Goal: Communication & Community: Answer question/provide support

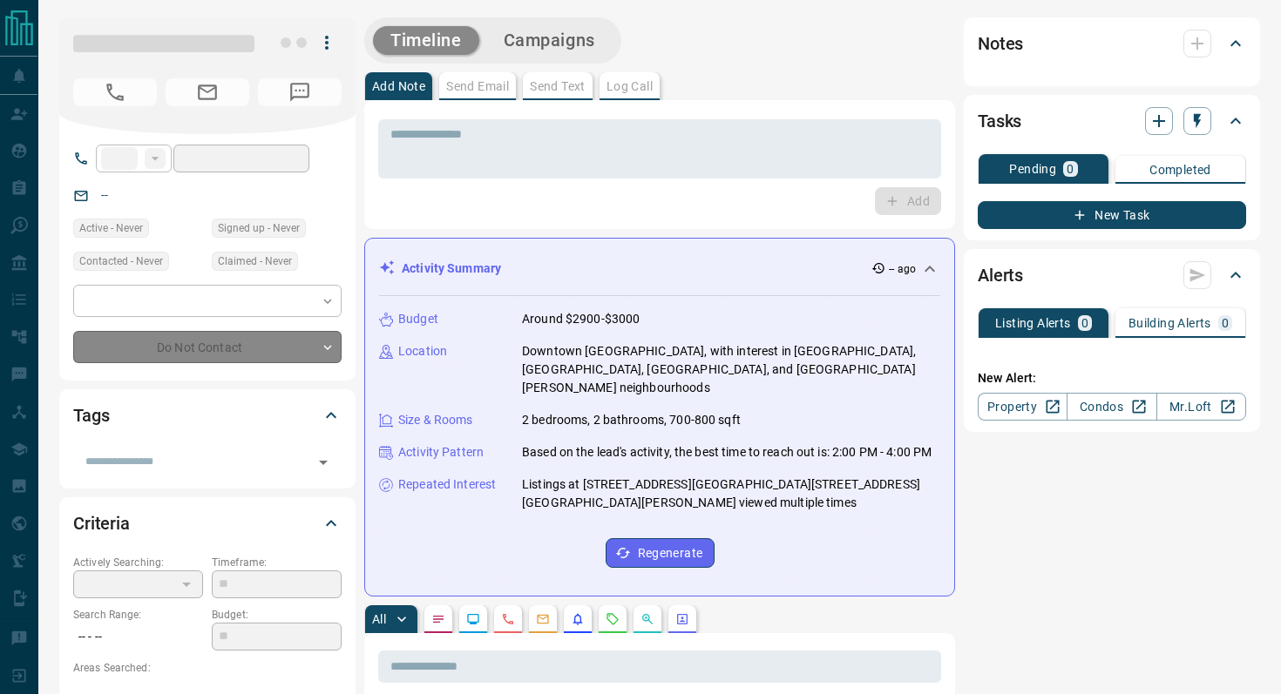
type input "**"
type input "**********"
type input "*"
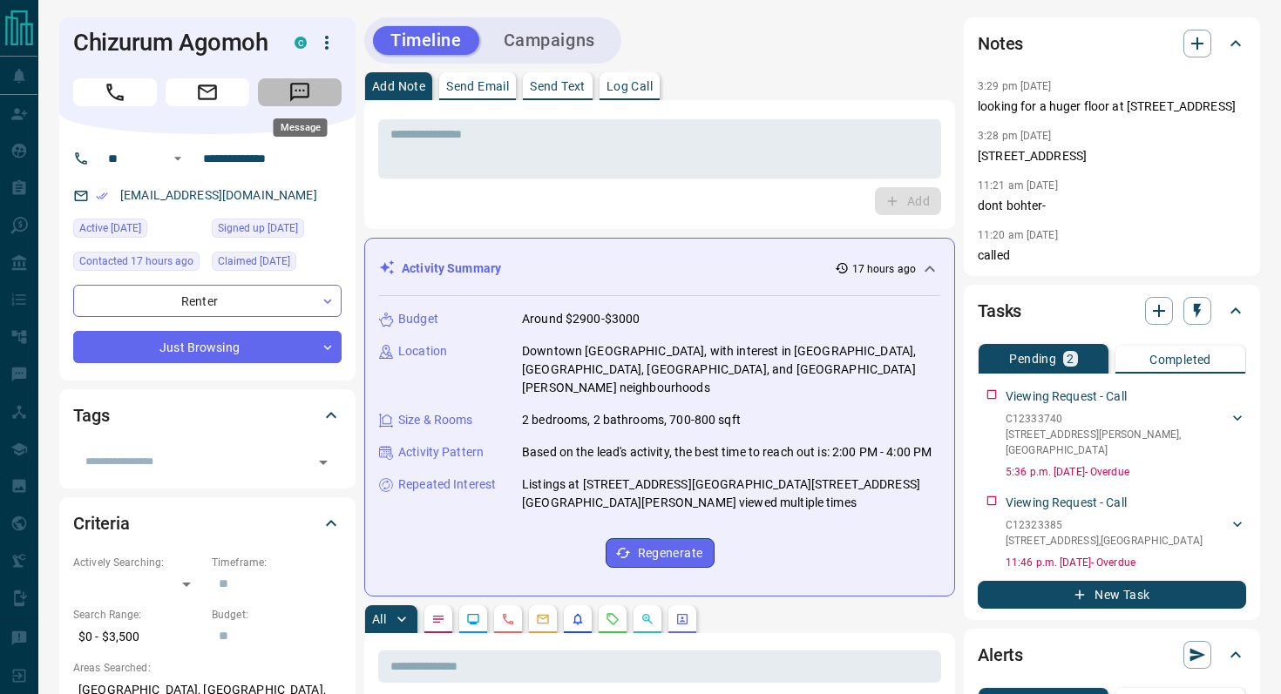
click at [309, 96] on icon "Message" at bounding box center [299, 92] width 23 height 23
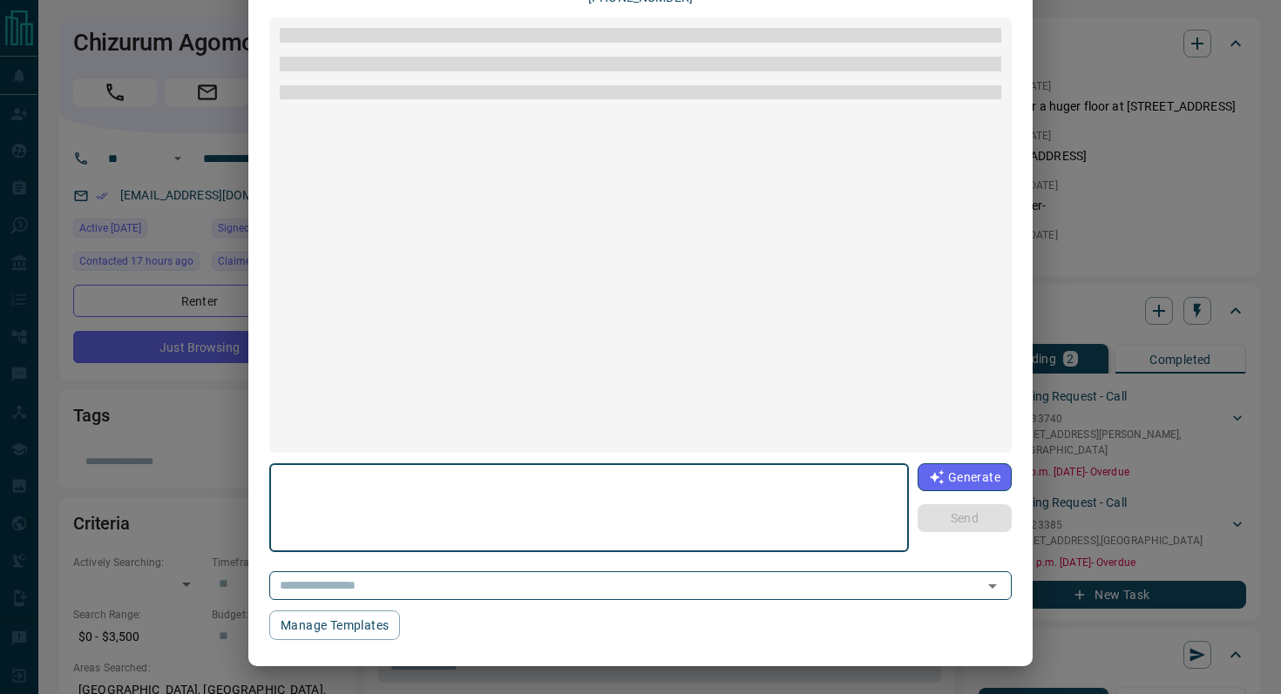
scroll to position [199, 0]
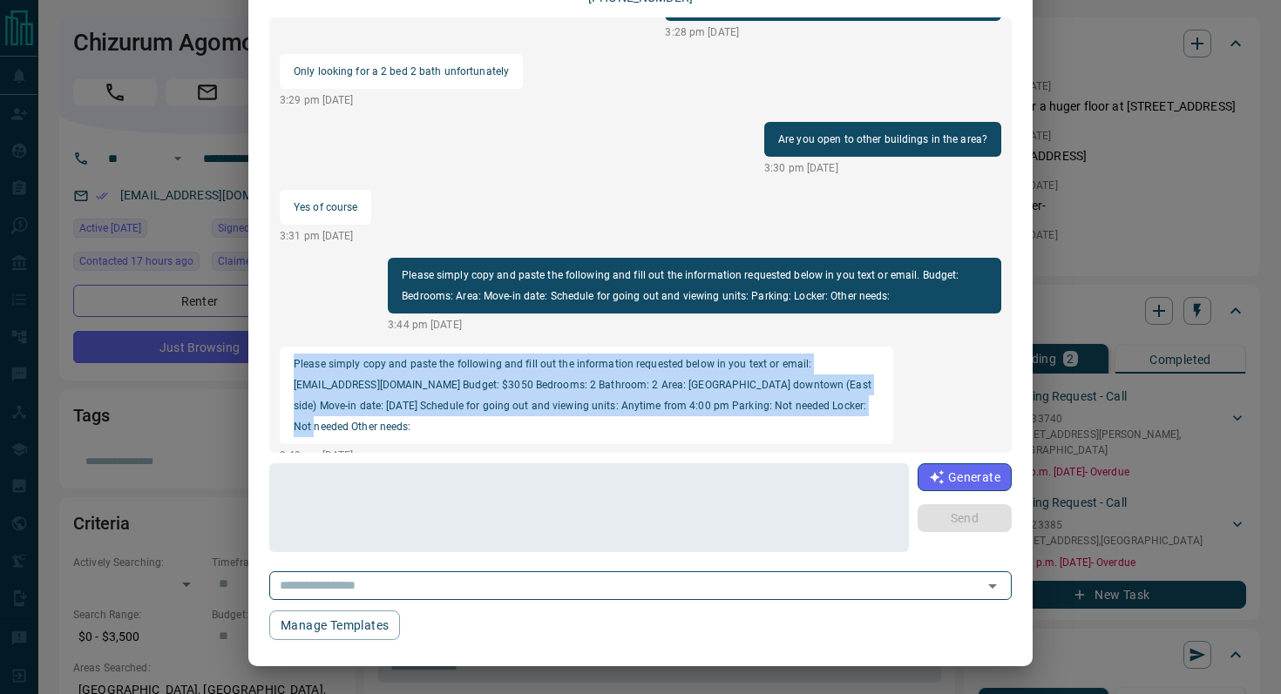
drag, startPoint x: 859, startPoint y: 408, endPoint x: 294, endPoint y: 365, distance: 567.1
click at [294, 366] on p "Please simply copy and paste the following and fill out the information request…" at bounding box center [587, 396] width 586 height 84
copy p "Please simply copy and paste the following and fill out the information request…"
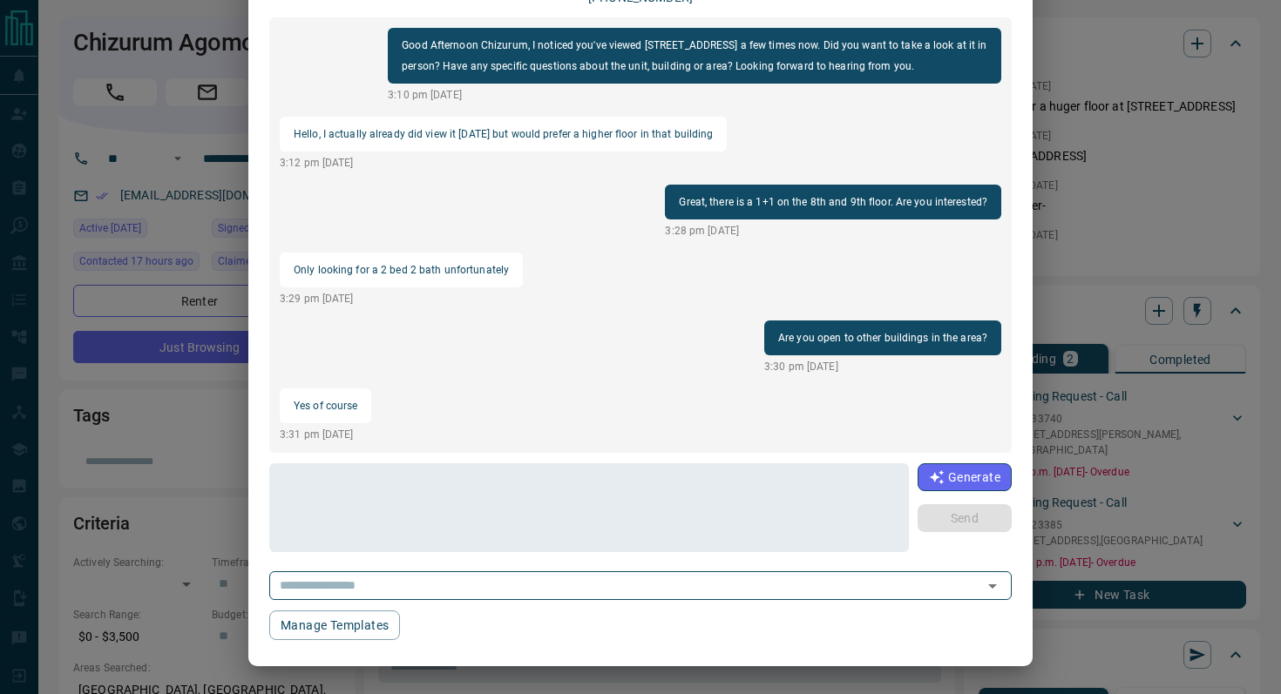
scroll to position [0, 0]
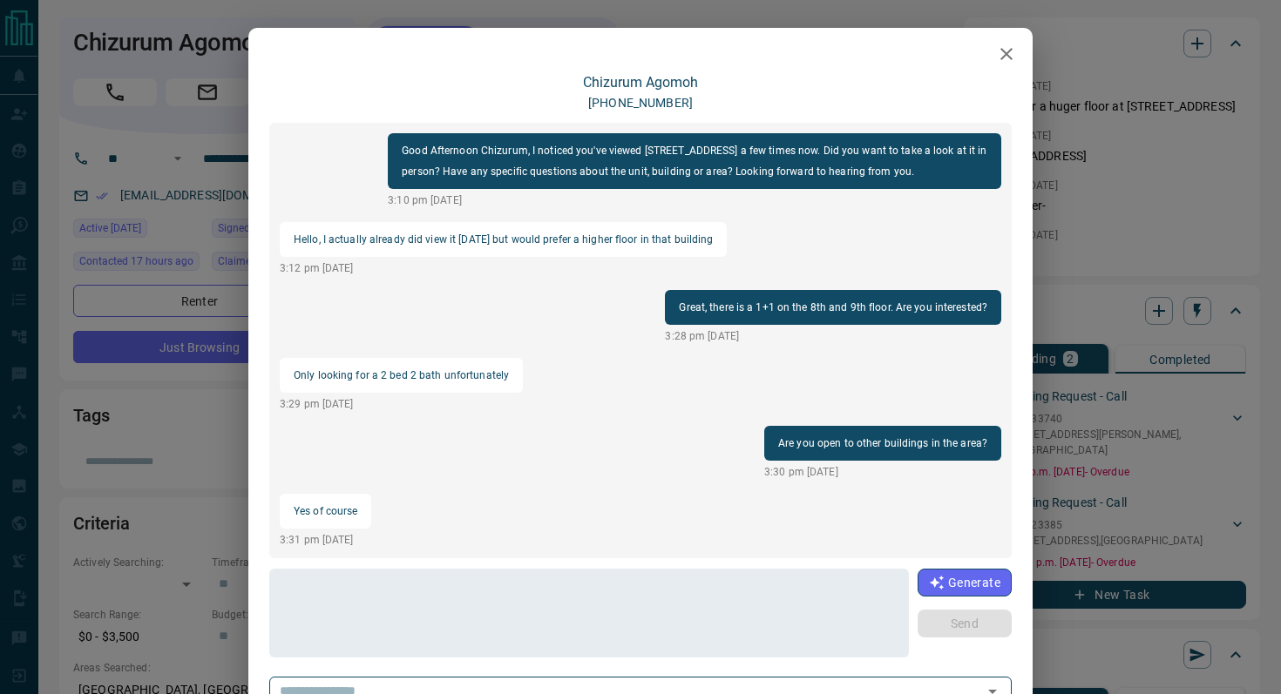
click at [1012, 57] on icon "button" at bounding box center [1006, 54] width 21 height 21
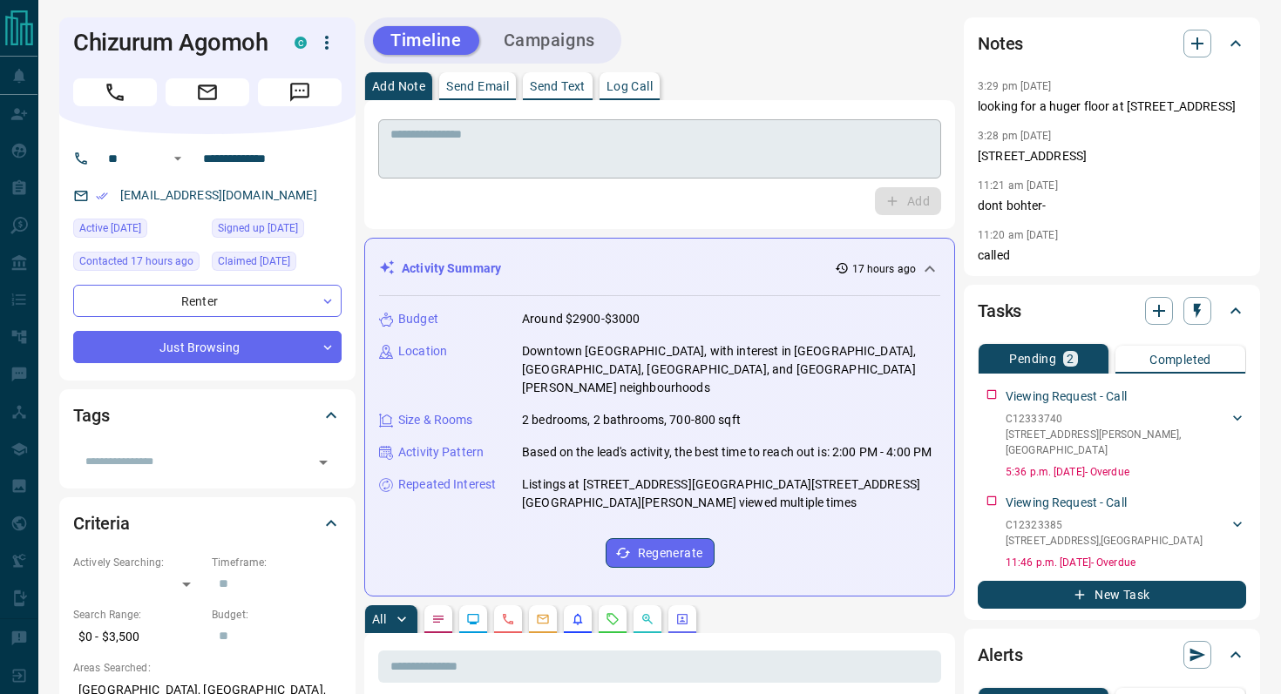
click at [469, 155] on textarea at bounding box center [659, 149] width 538 height 44
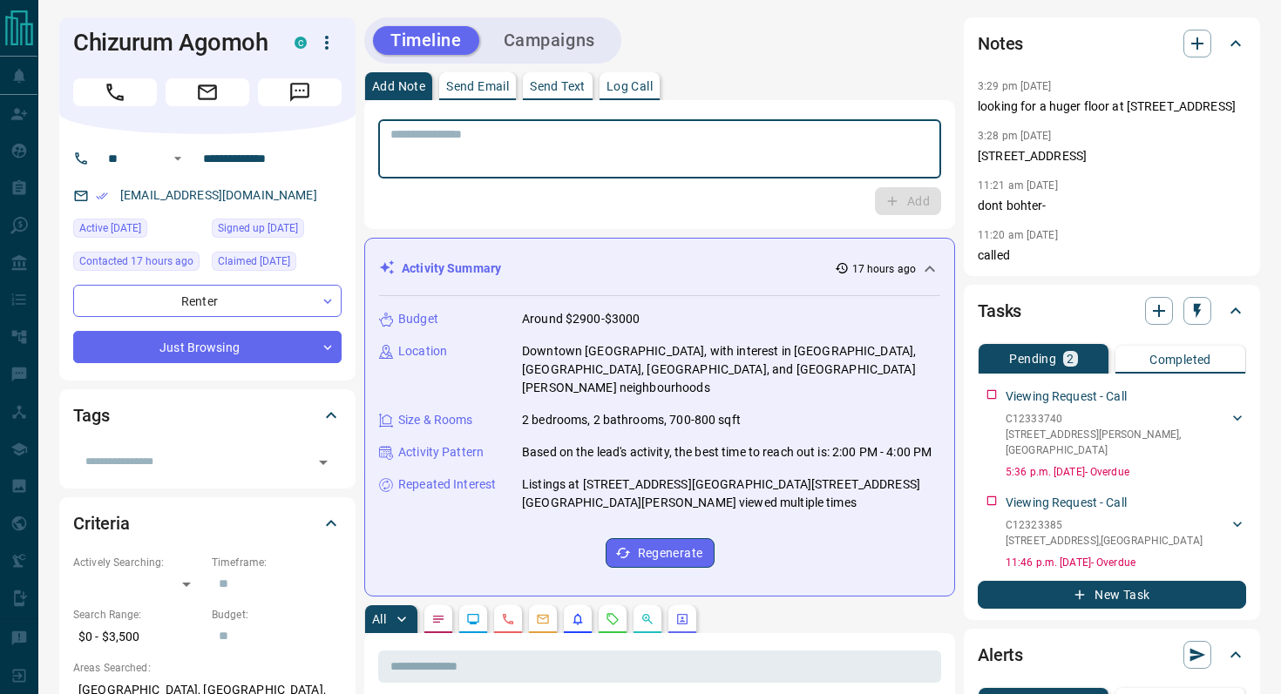
paste textarea "**********"
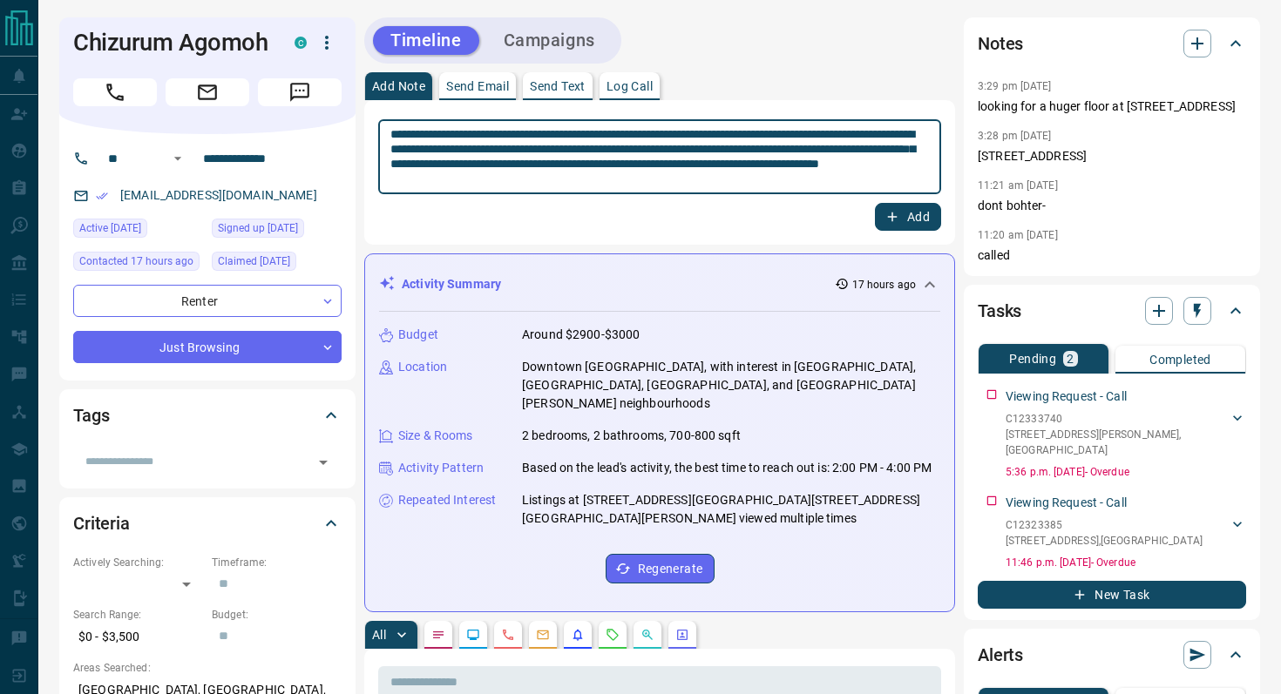
type textarea "**********"
click at [912, 213] on button "Add" at bounding box center [908, 217] width 66 height 28
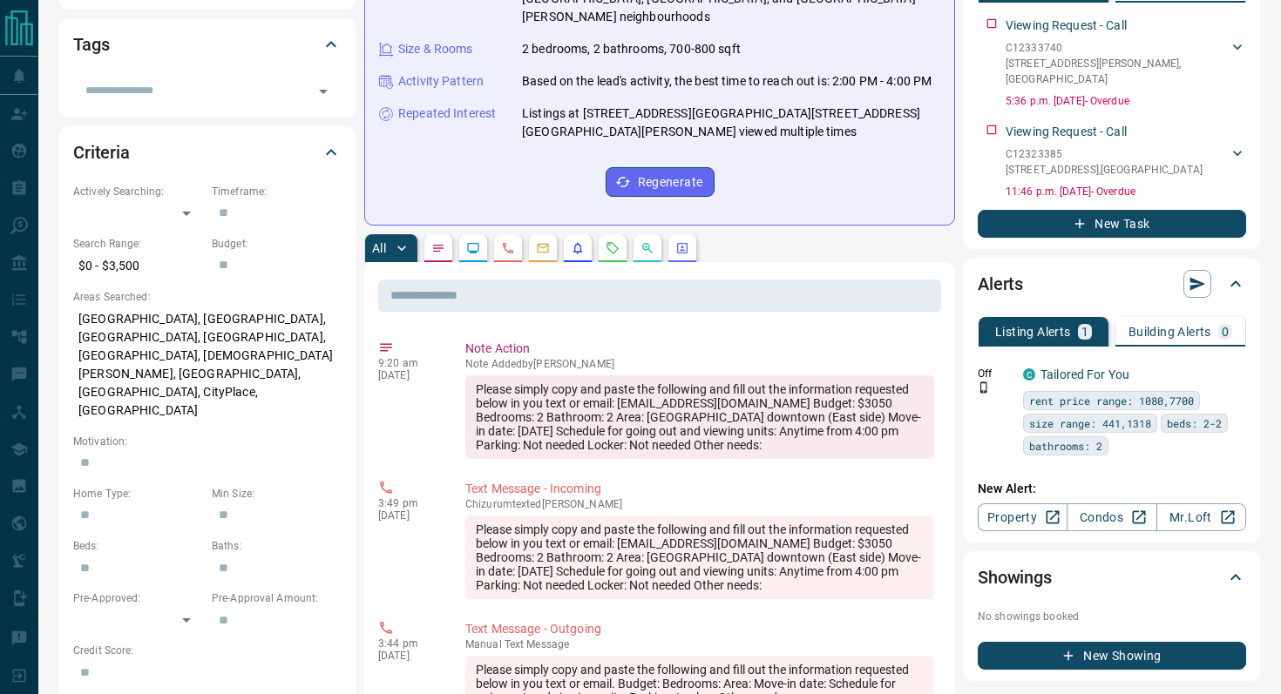
scroll to position [375, 0]
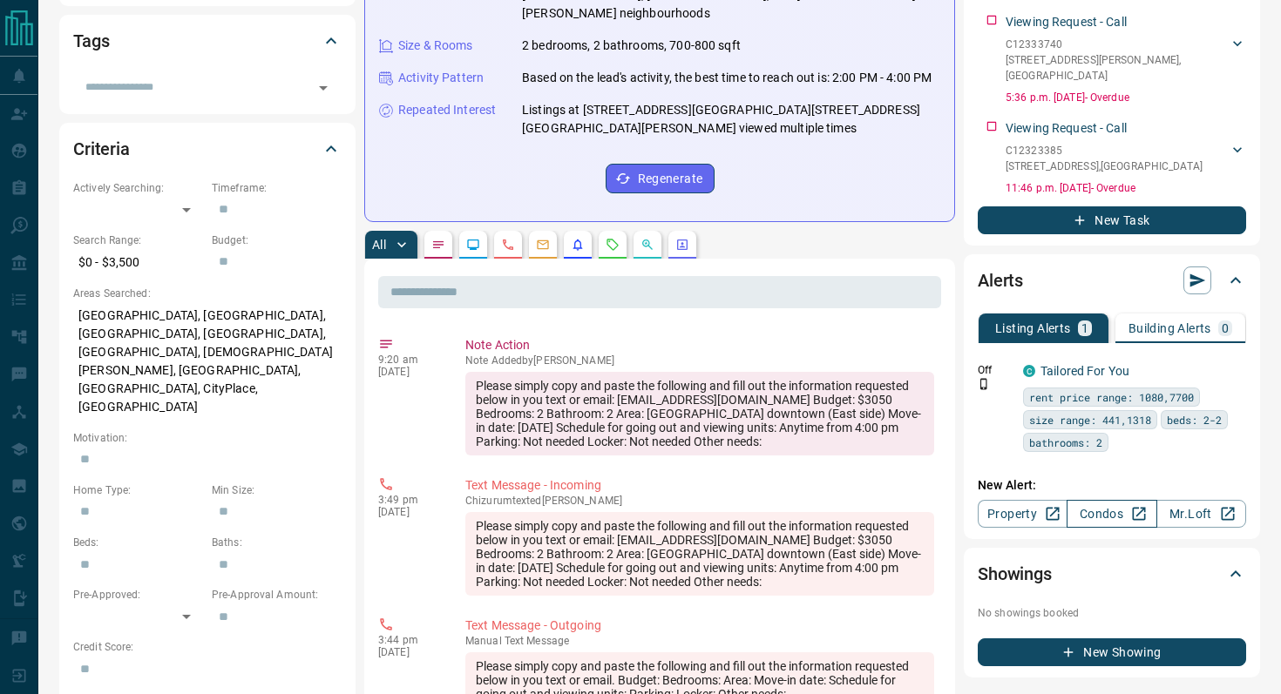
click at [1096, 503] on link "Condos" at bounding box center [1112, 514] width 90 height 28
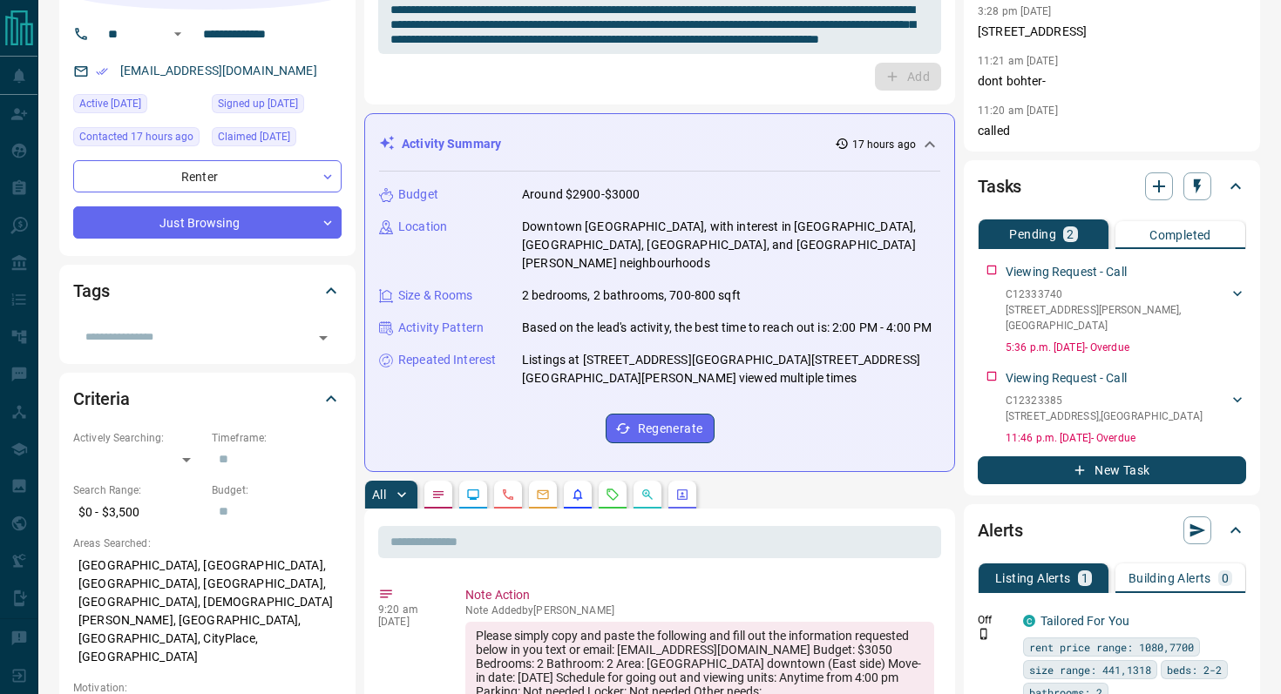
scroll to position [0, 0]
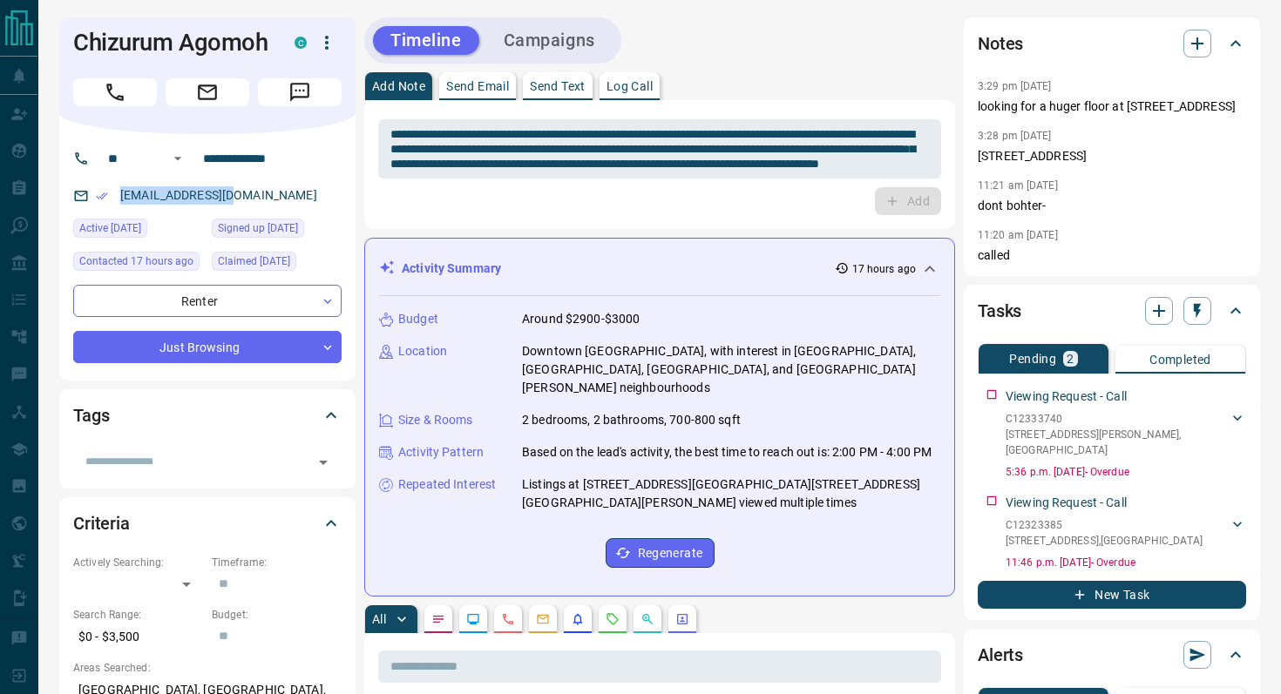
drag, startPoint x: 271, startPoint y: 208, endPoint x: 118, endPoint y: 199, distance: 153.7
click at [118, 199] on div "[EMAIL_ADDRESS][DOMAIN_NAME]" at bounding box center [207, 195] width 268 height 29
copy link "[EMAIL_ADDRESS][DOMAIN_NAME]"
click at [307, 102] on icon "Message" at bounding box center [299, 92] width 23 height 23
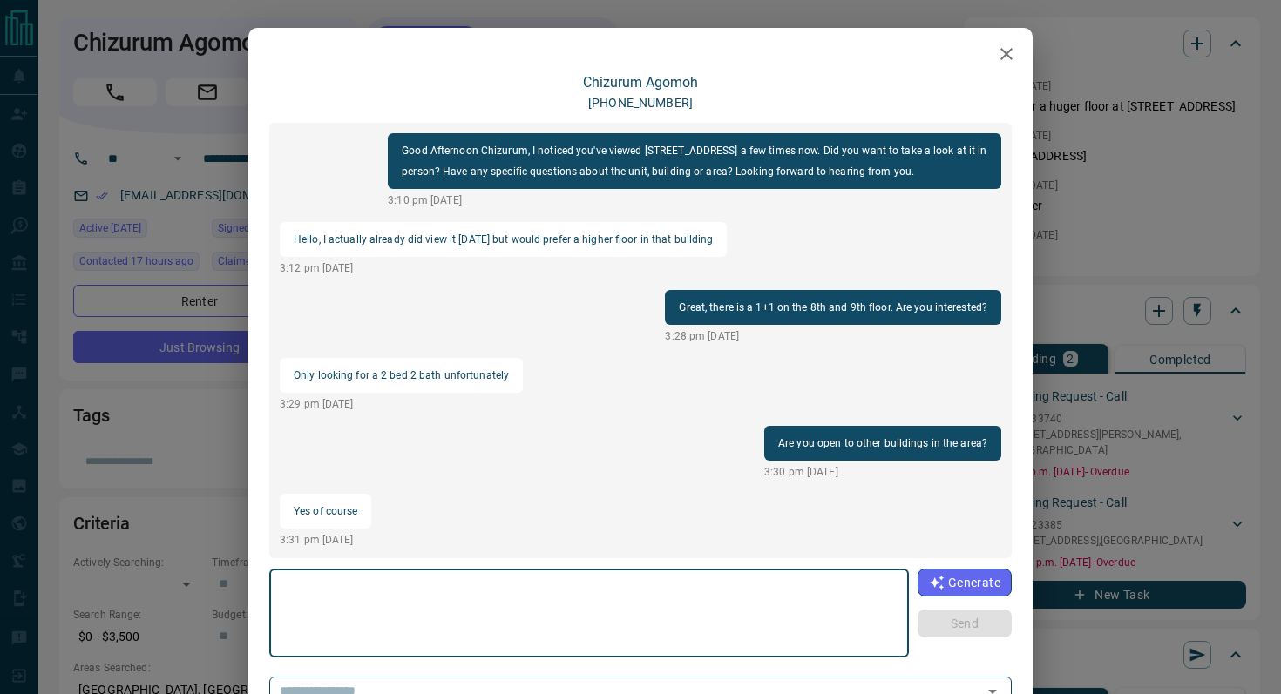
scroll to position [199, 0]
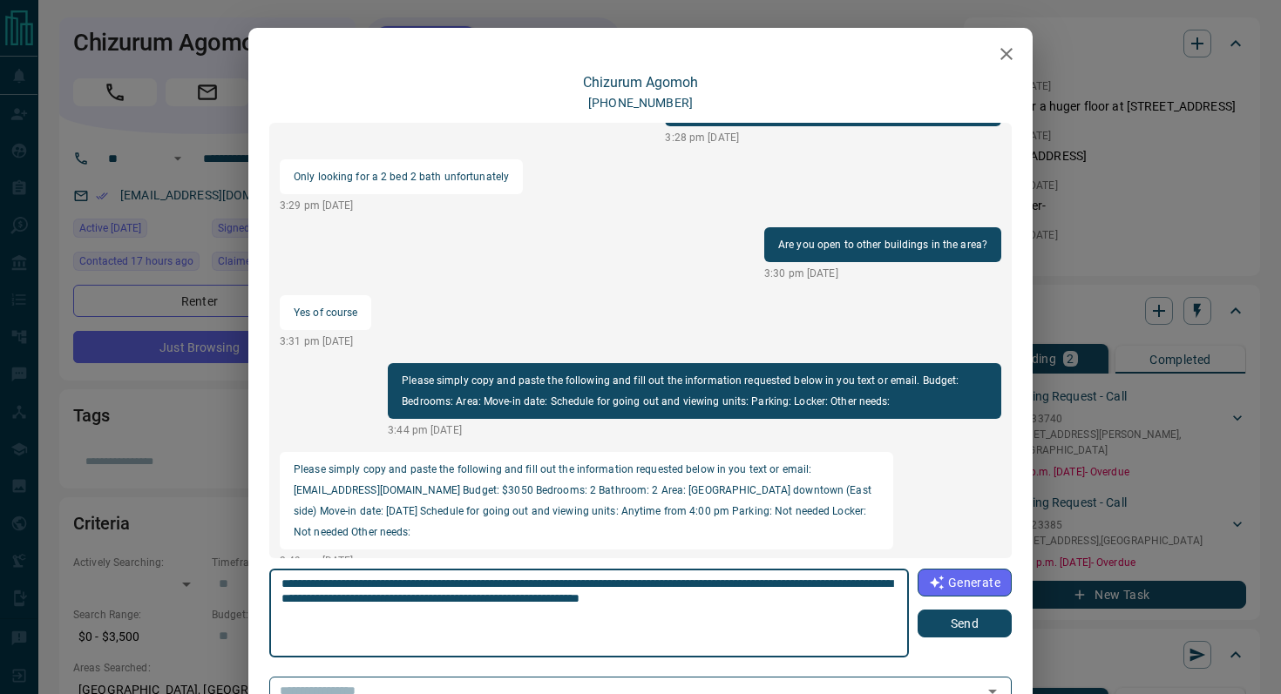
type textarea "**********"
click at [973, 633] on button "Send" at bounding box center [965, 624] width 94 height 28
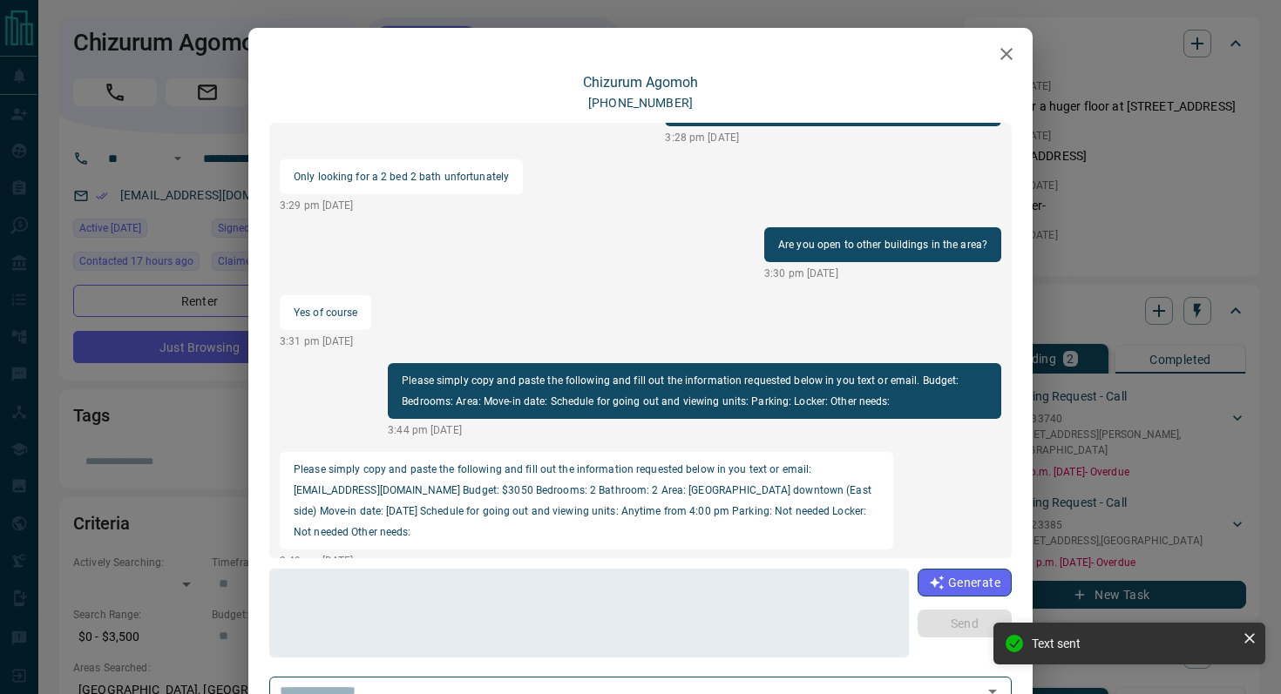
scroll to position [288, 0]
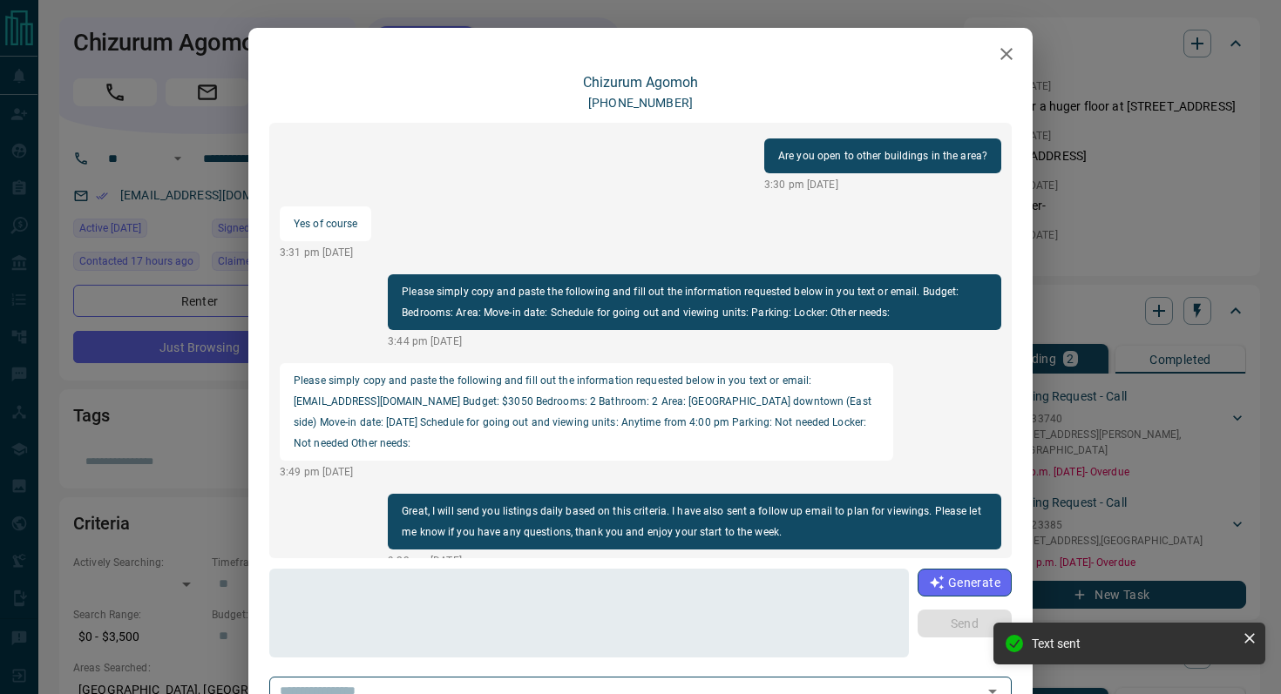
click at [1013, 51] on icon "button" at bounding box center [1006, 54] width 21 height 21
